Goal: Find specific page/section: Find specific page/section

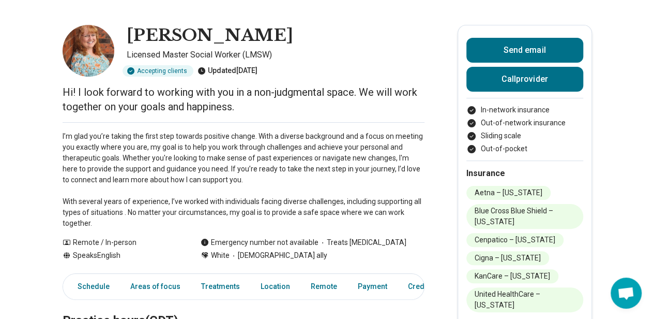
scroll to position [52, 0]
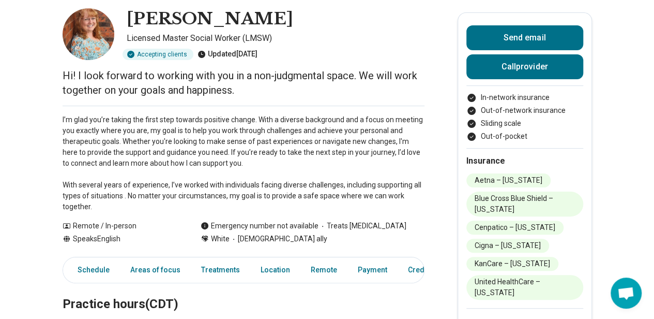
click at [213, 195] on p "I’m glad you’re taking the first step towards positive change. With a diverse b…" at bounding box center [244, 163] width 362 height 98
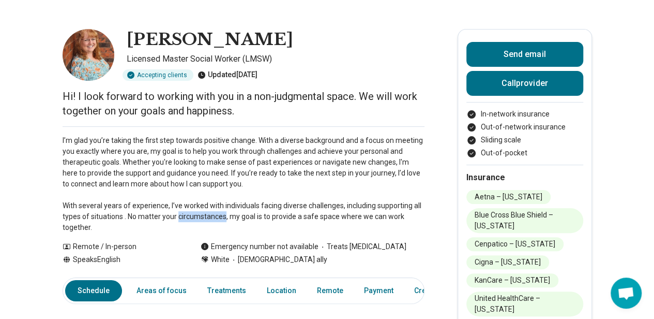
scroll to position [0, 0]
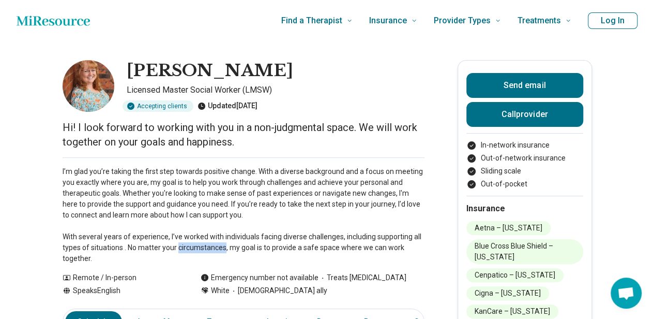
drag, startPoint x: 279, startPoint y: 67, endPoint x: 124, endPoint y: 71, distance: 155.2
click at [124, 71] on div "[PERSON_NAME] Licensed Master Social Worker (LMSW) Accepting clients Updated [D…" at bounding box center [244, 86] width 362 height 52
copy div "[PERSON_NAME]"
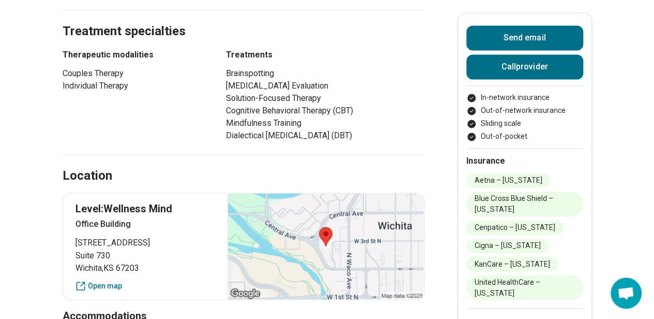
scroll to position [776, 0]
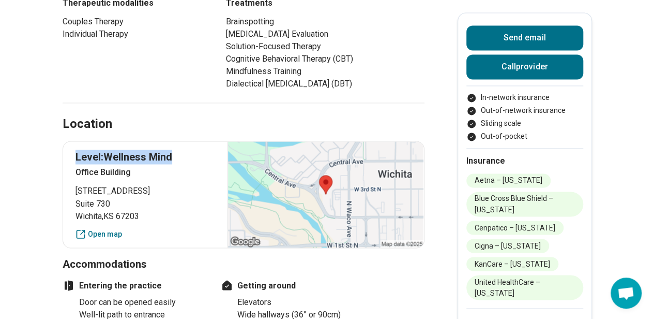
drag, startPoint x: 179, startPoint y: 152, endPoint x: 80, endPoint y: 156, distance: 99.4
click at [80, 156] on p "Level:Wellness Mind" at bounding box center [146, 156] width 140 height 14
copy p "Level:Wellness Mind"
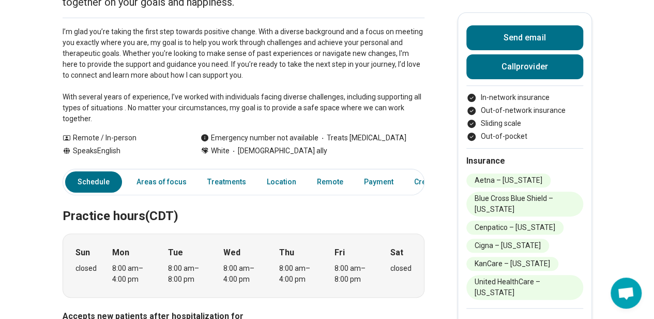
scroll to position [0, 0]
